Goal: Information Seeking & Learning: Learn about a topic

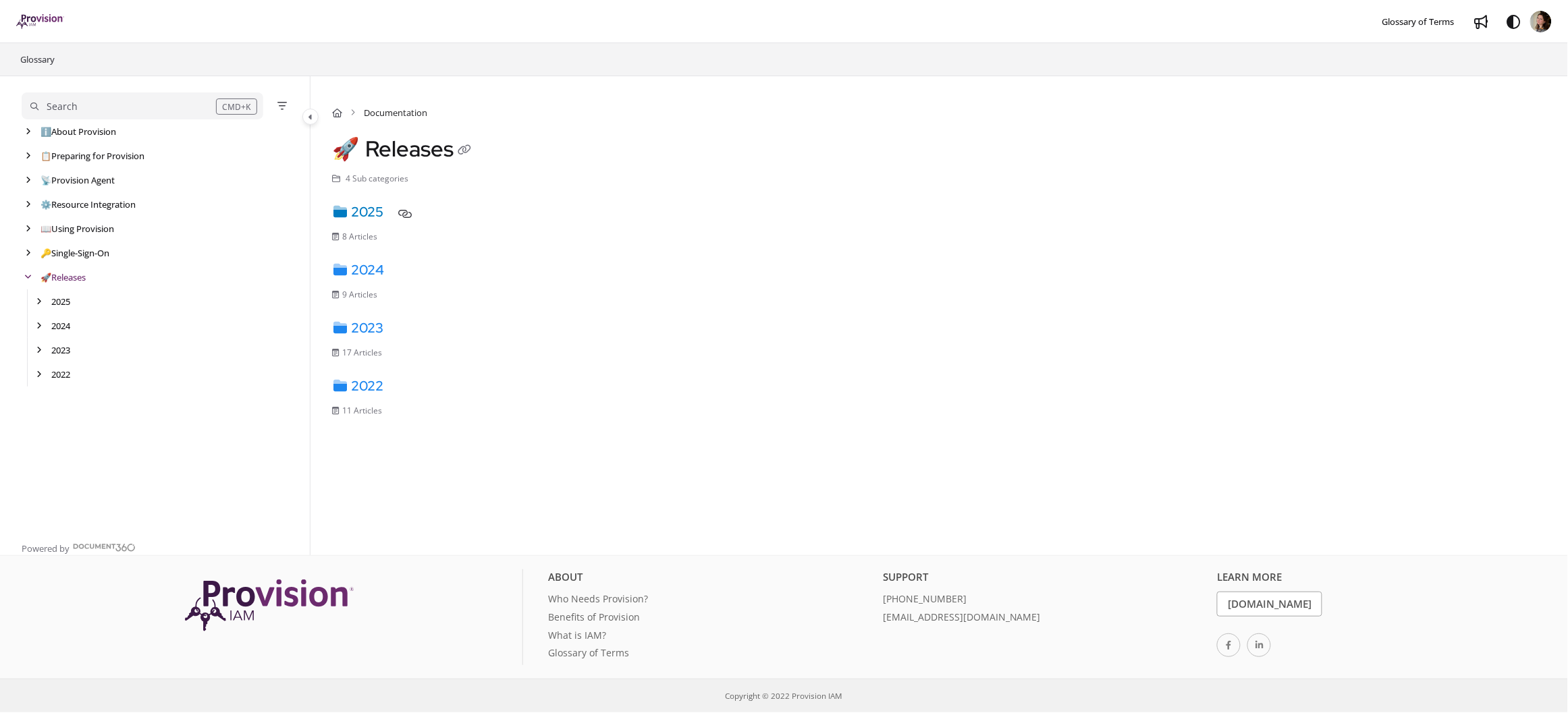
click at [369, 206] on link "2025" at bounding box center [357, 211] width 51 height 17
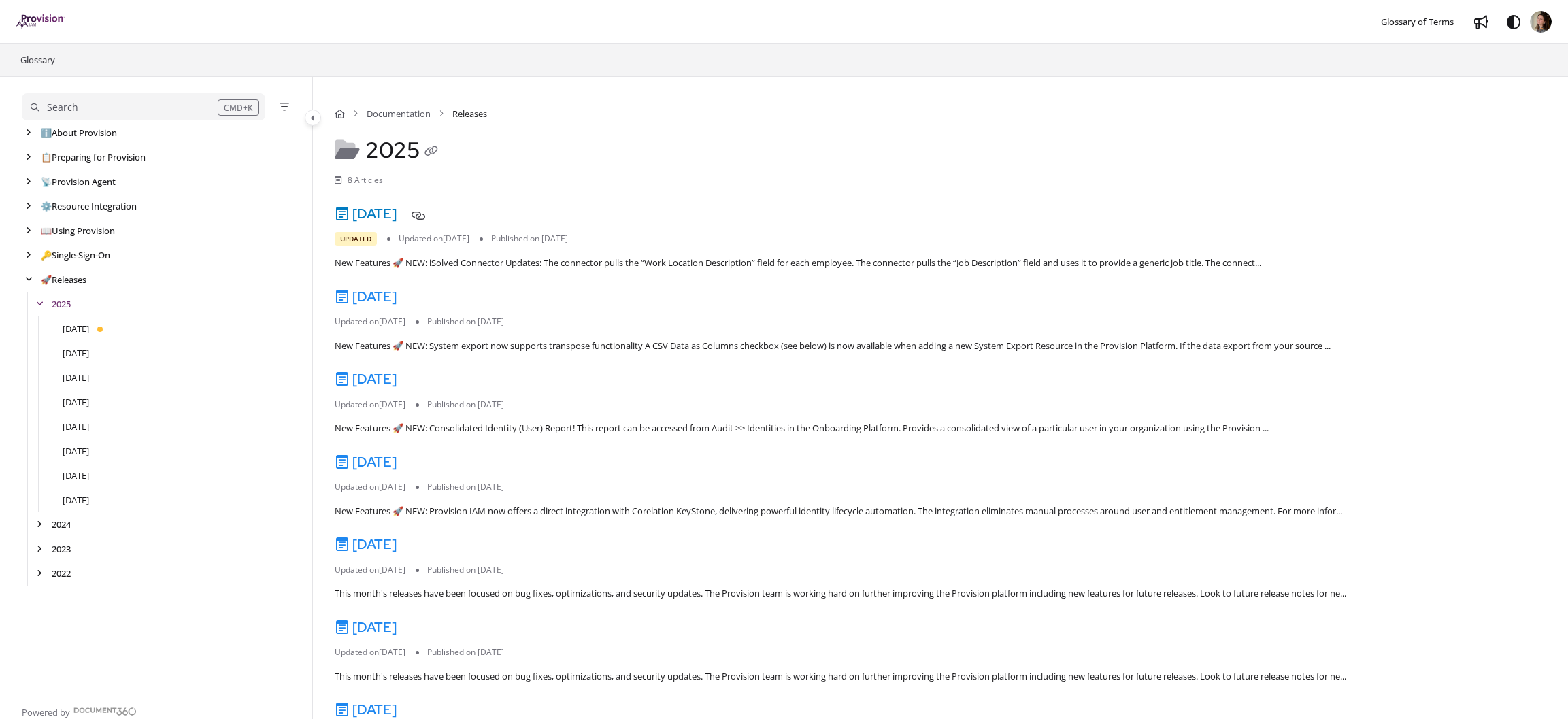
click at [396, 213] on link "[DATE]" at bounding box center [365, 213] width 62 height 17
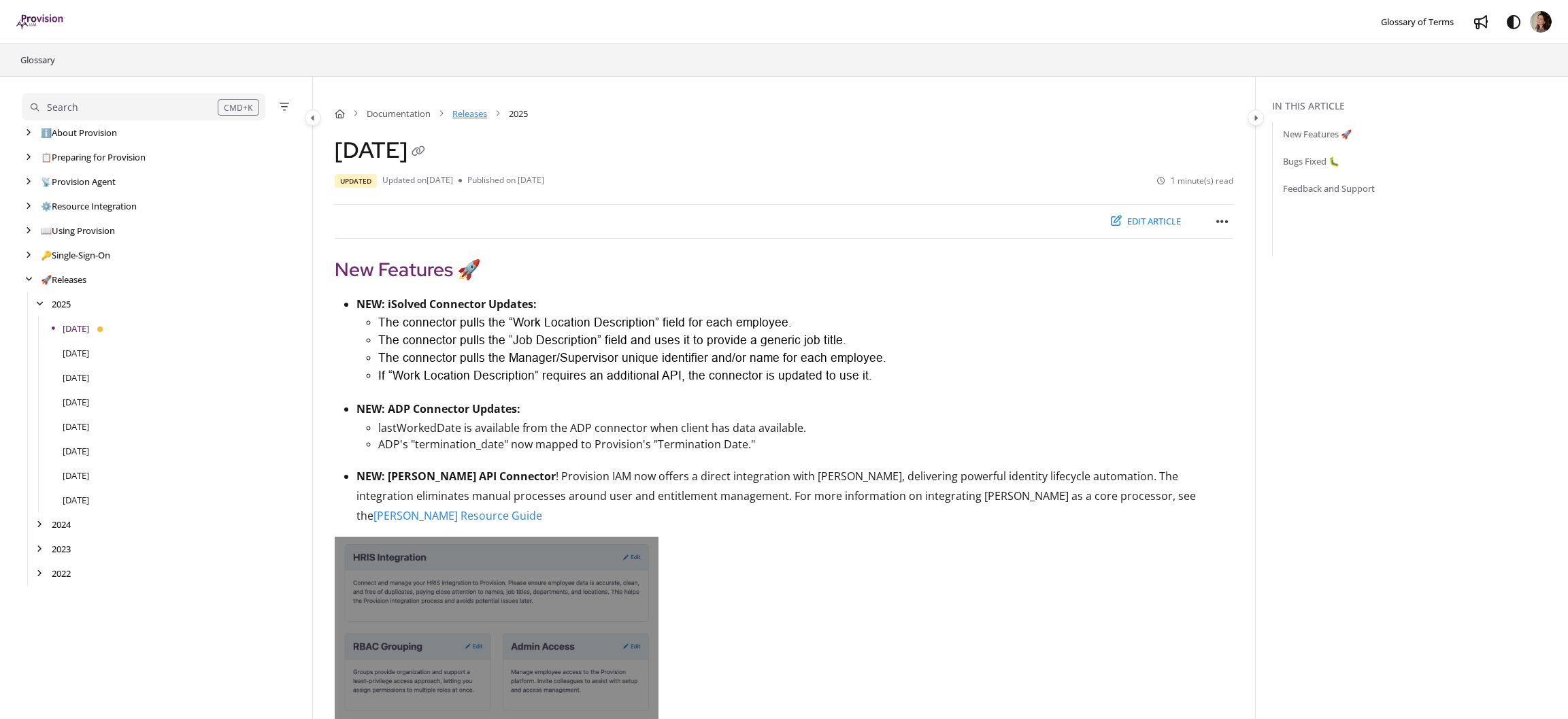
click at [471, 116] on link "Releases" at bounding box center [470, 114] width 35 height 14
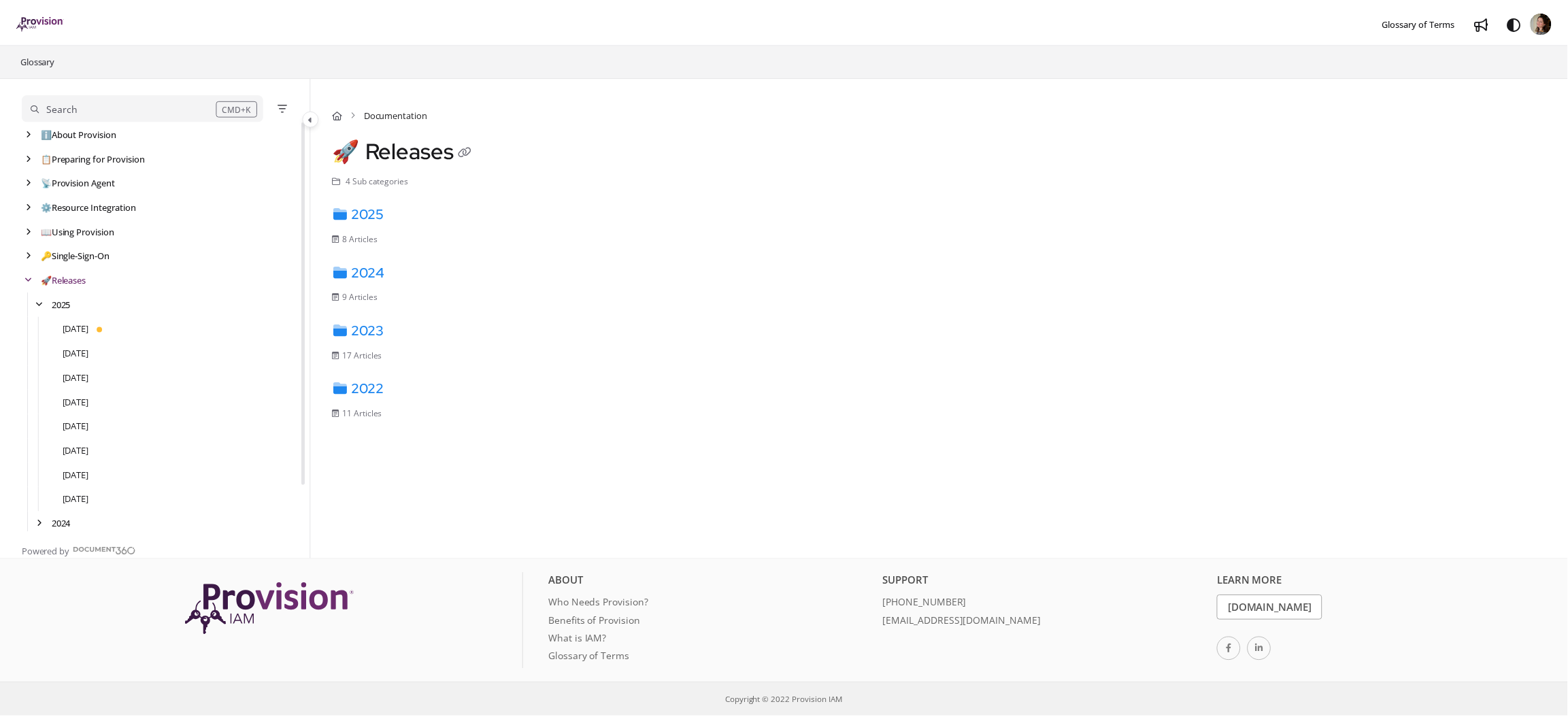
scroll to position [25, 0]
click at [373, 209] on link "2025" at bounding box center [360, 213] width 52 height 17
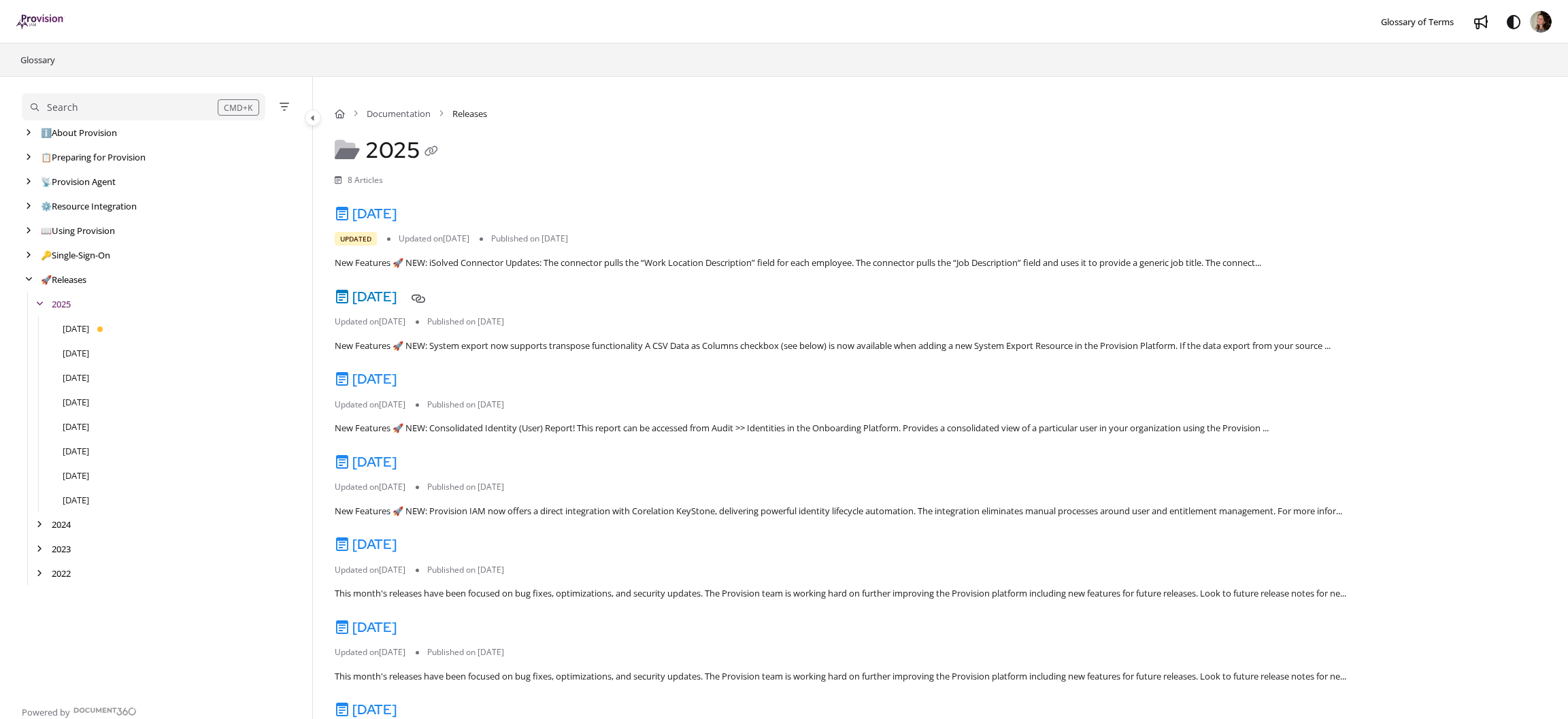
click at [382, 294] on link "[DATE]" at bounding box center [365, 296] width 62 height 17
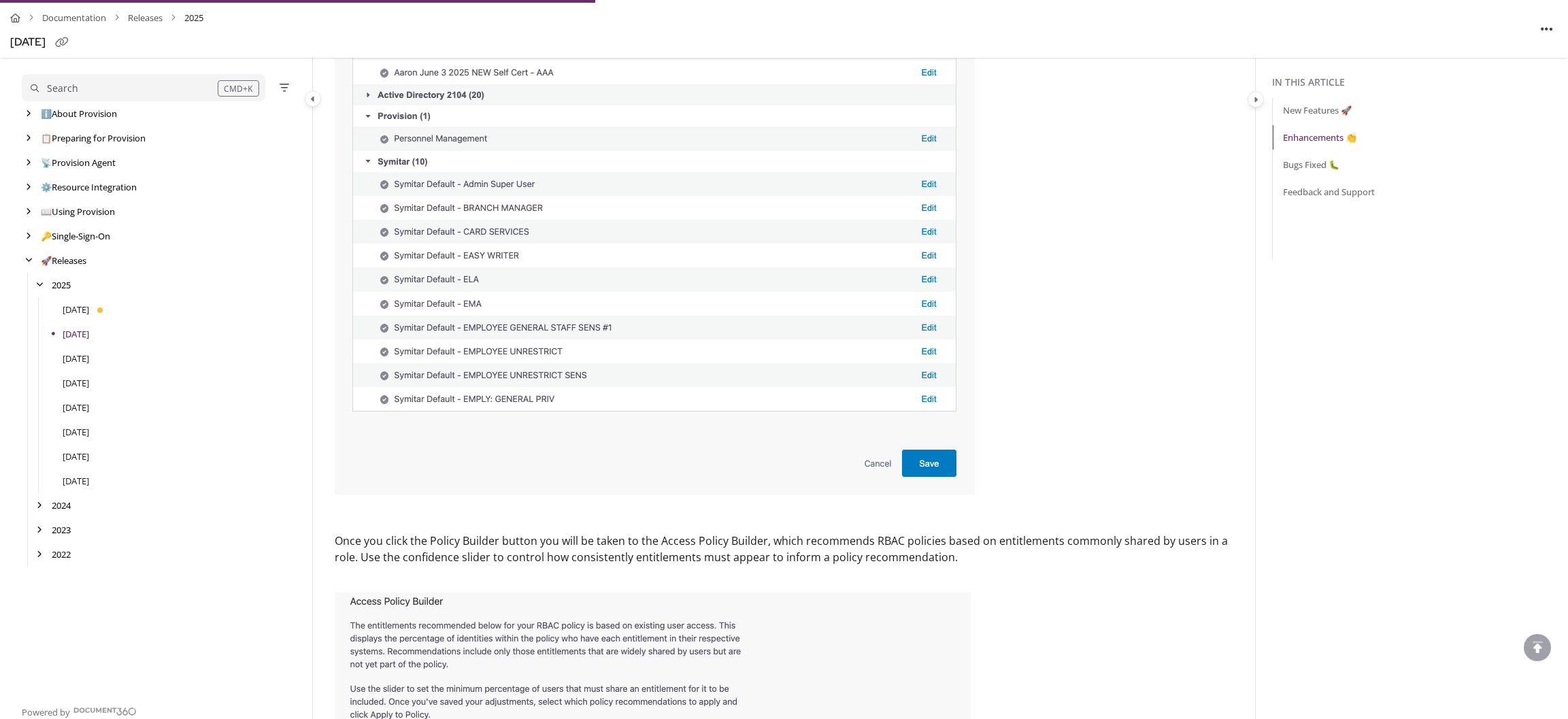
scroll to position [1118, 0]
